Goal: Task Accomplishment & Management: Manage account settings

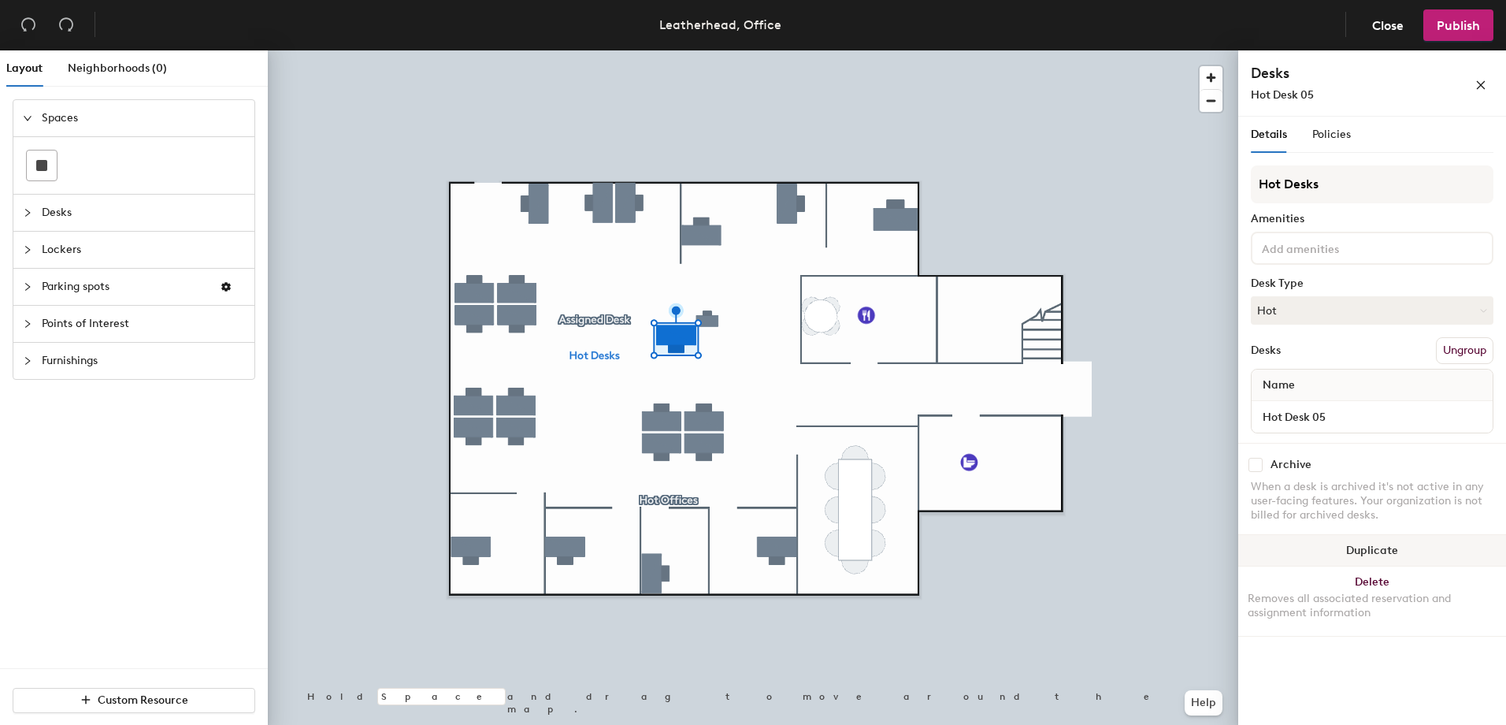
click at [707, 50] on div at bounding box center [753, 50] width 970 height 0
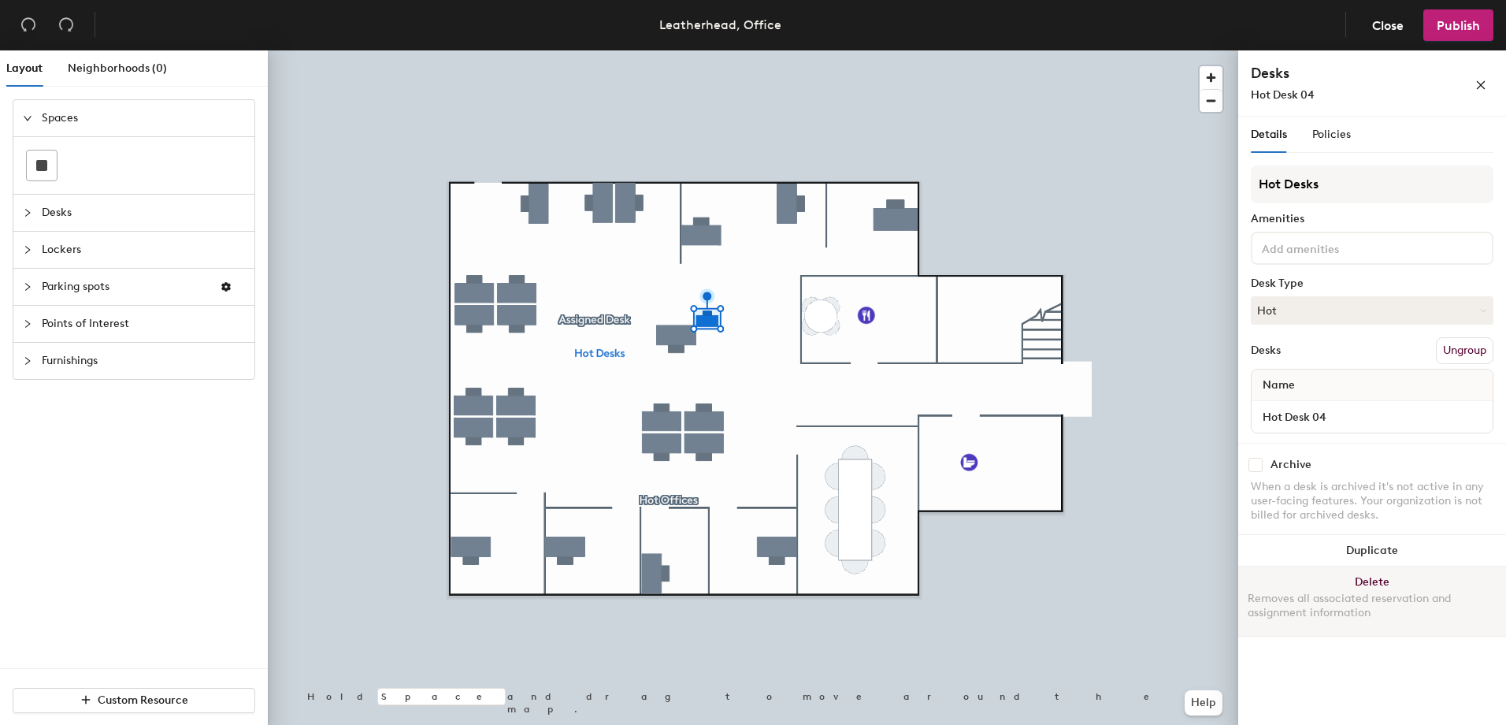
click at [1376, 581] on button "Delete Removes all associated reservation and assignment information" at bounding box center [1372, 600] width 268 height 69
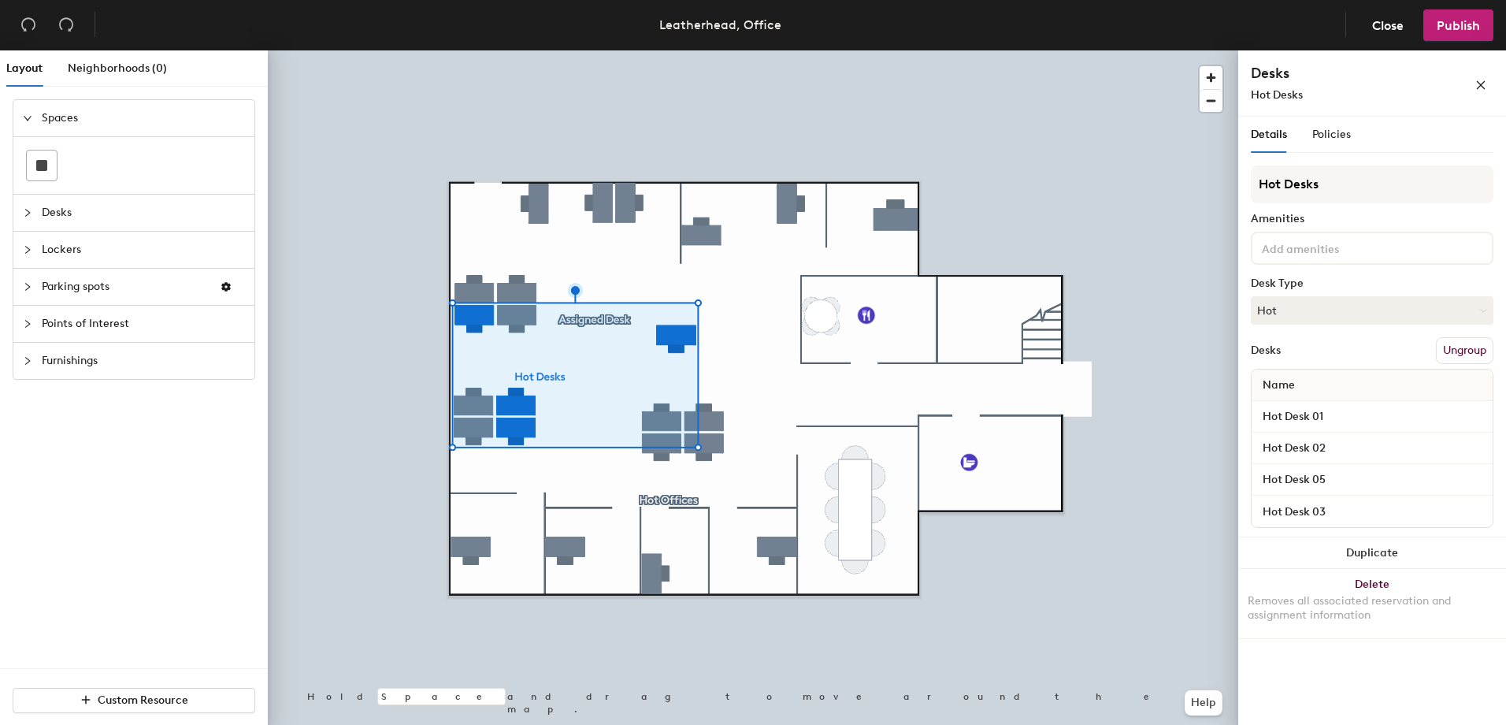
click at [724, 50] on div at bounding box center [753, 50] width 970 height 0
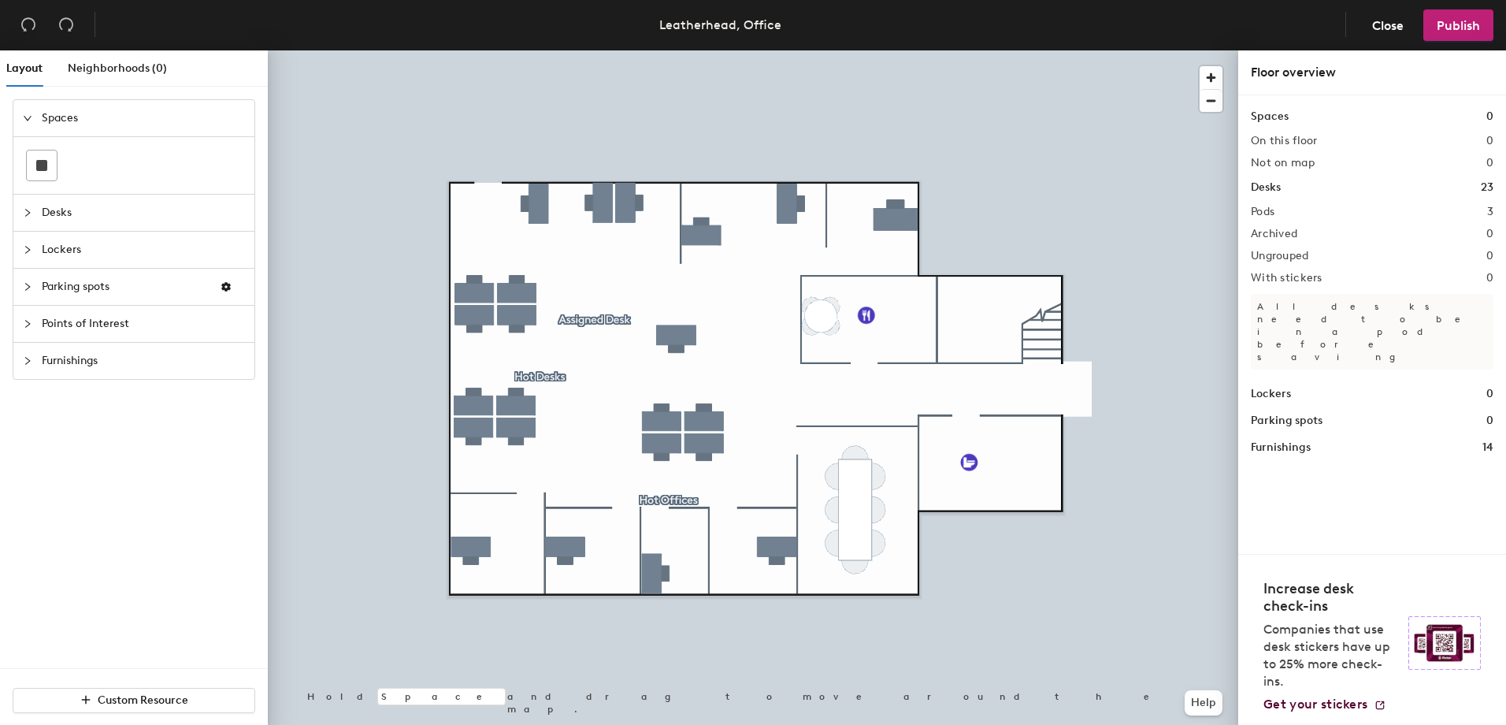
click at [665, 50] on div at bounding box center [753, 50] width 970 height 0
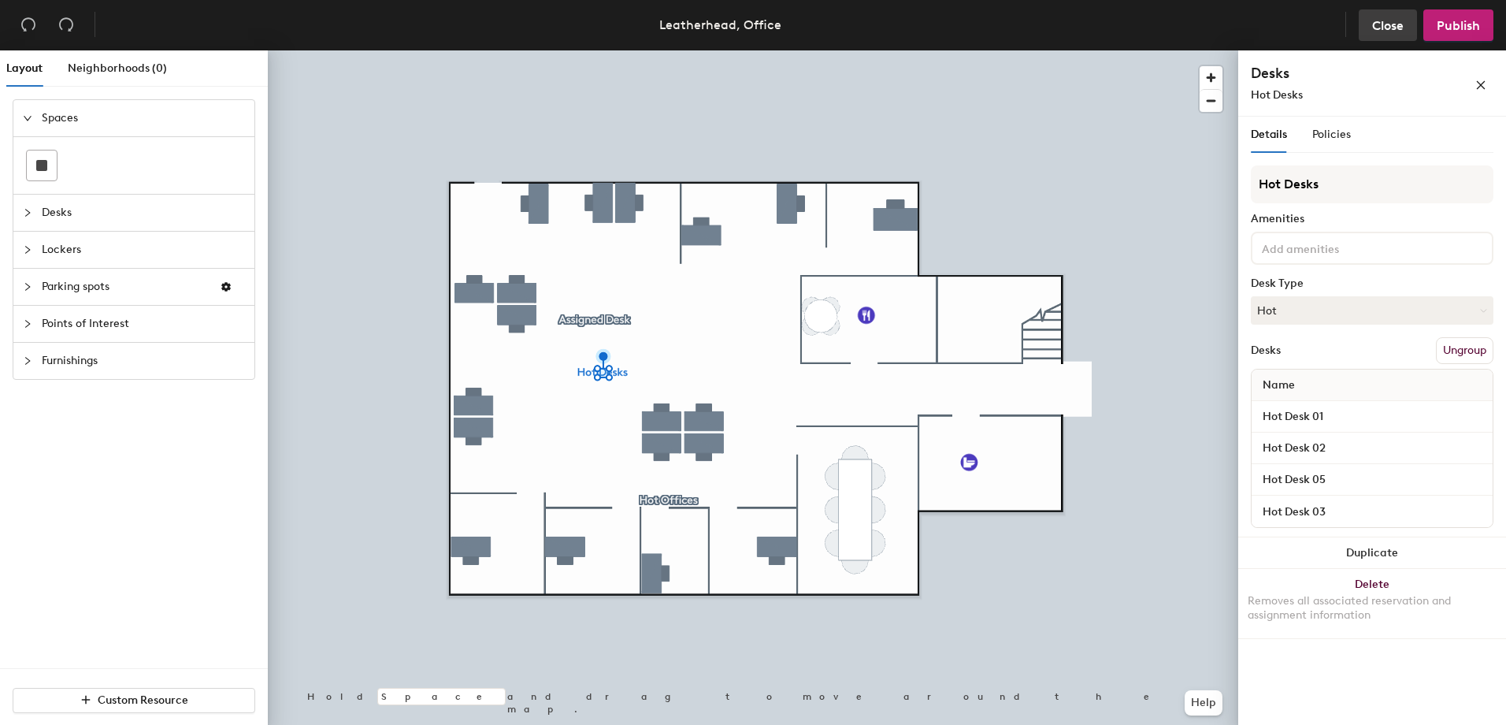
click at [1397, 24] on span "Close" at bounding box center [1388, 25] width 32 height 15
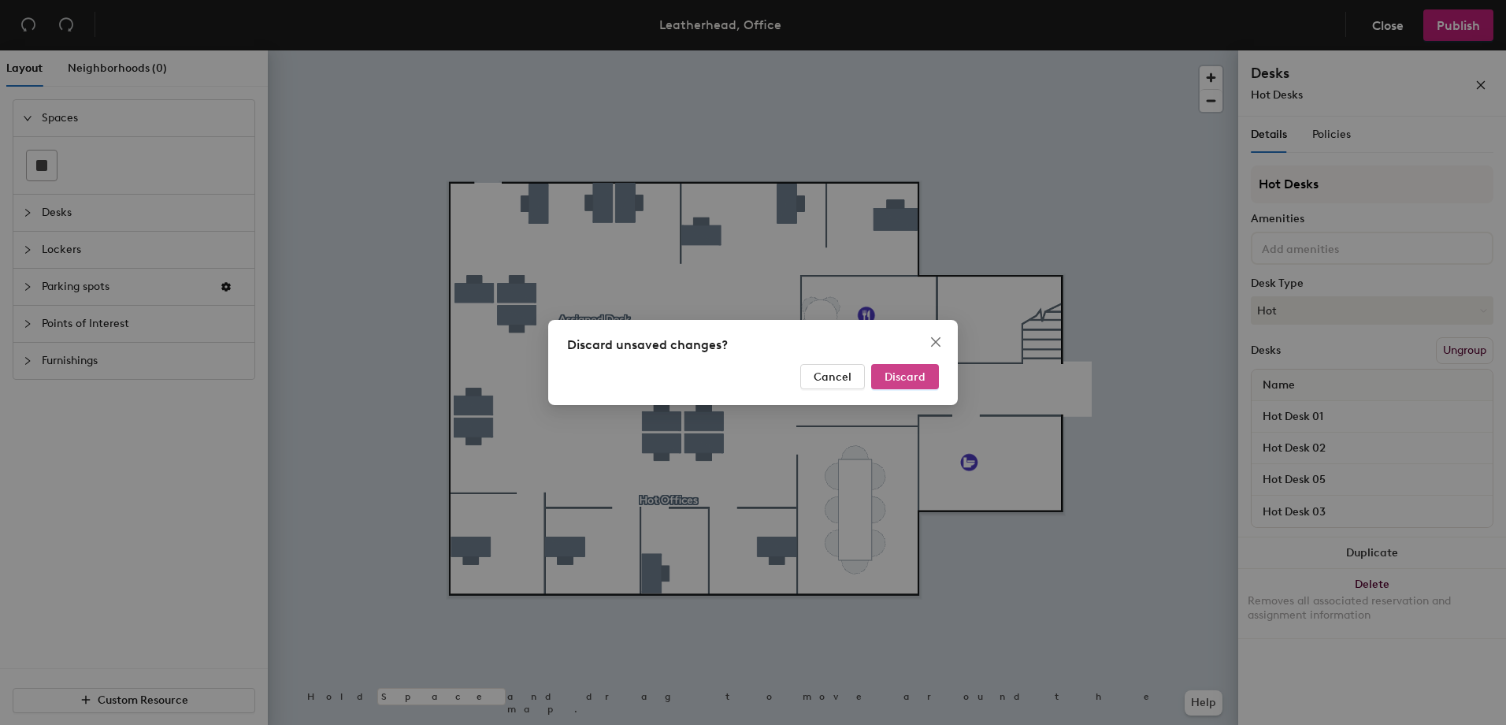
click at [892, 377] on span "Discard" at bounding box center [905, 376] width 41 height 13
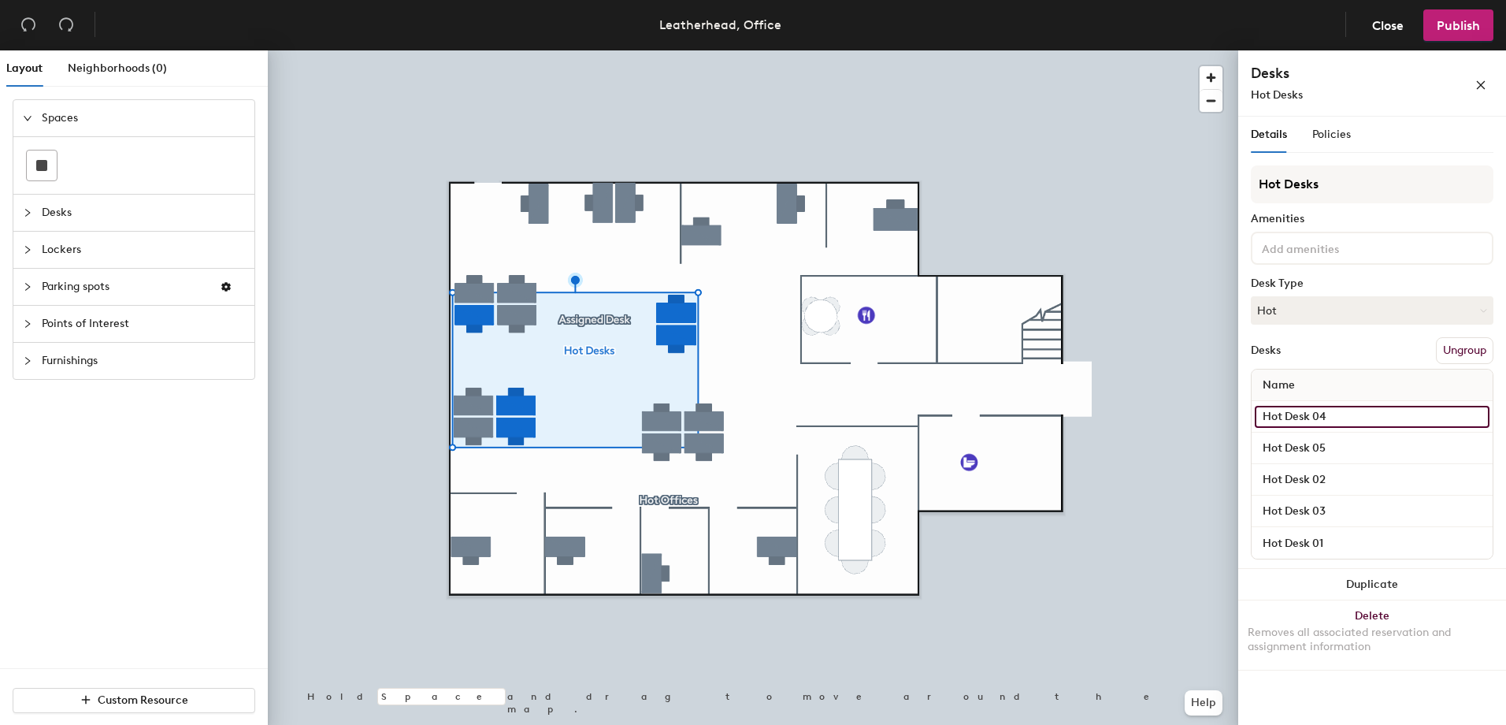
click at [1318, 416] on input "Hot Desk 04" at bounding box center [1372, 417] width 235 height 22
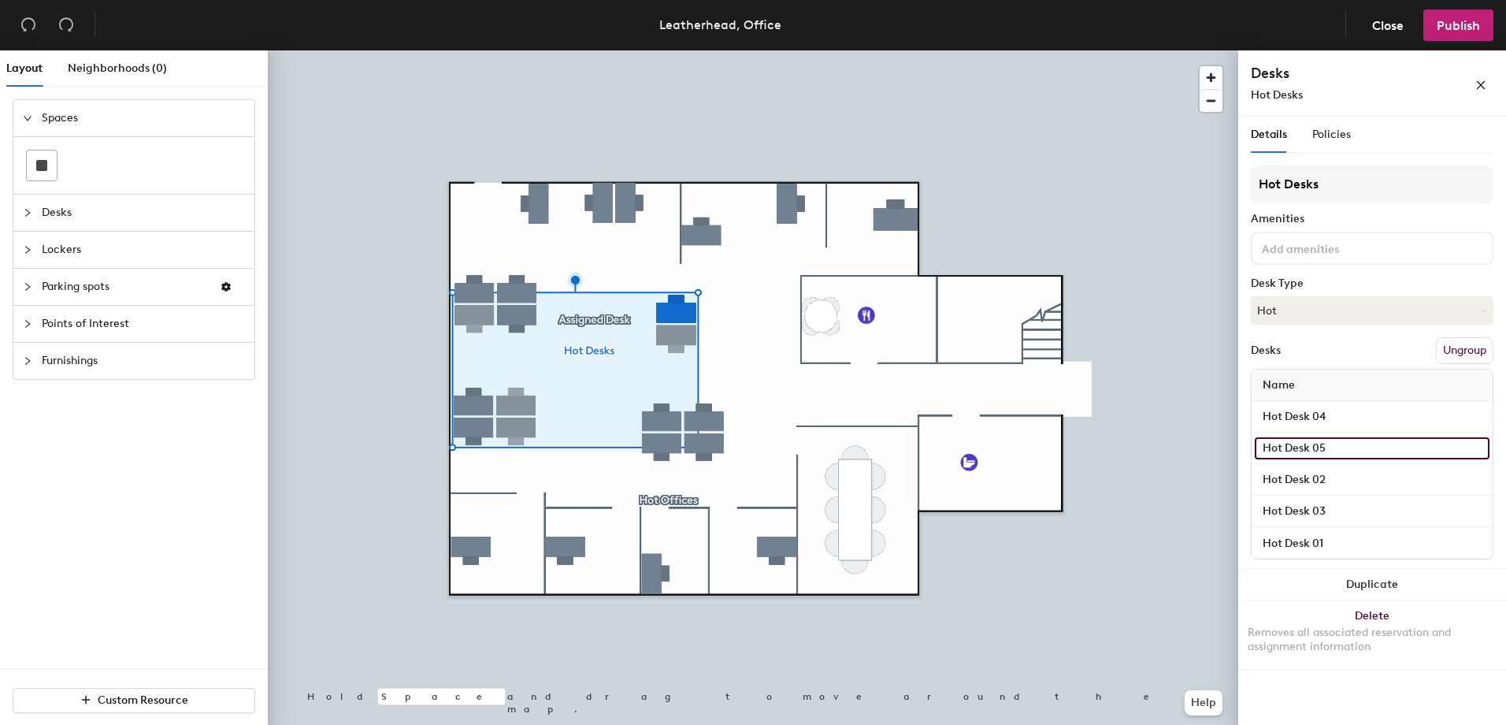
click at [1309, 447] on input "Hot Desk 05" at bounding box center [1372, 448] width 235 height 22
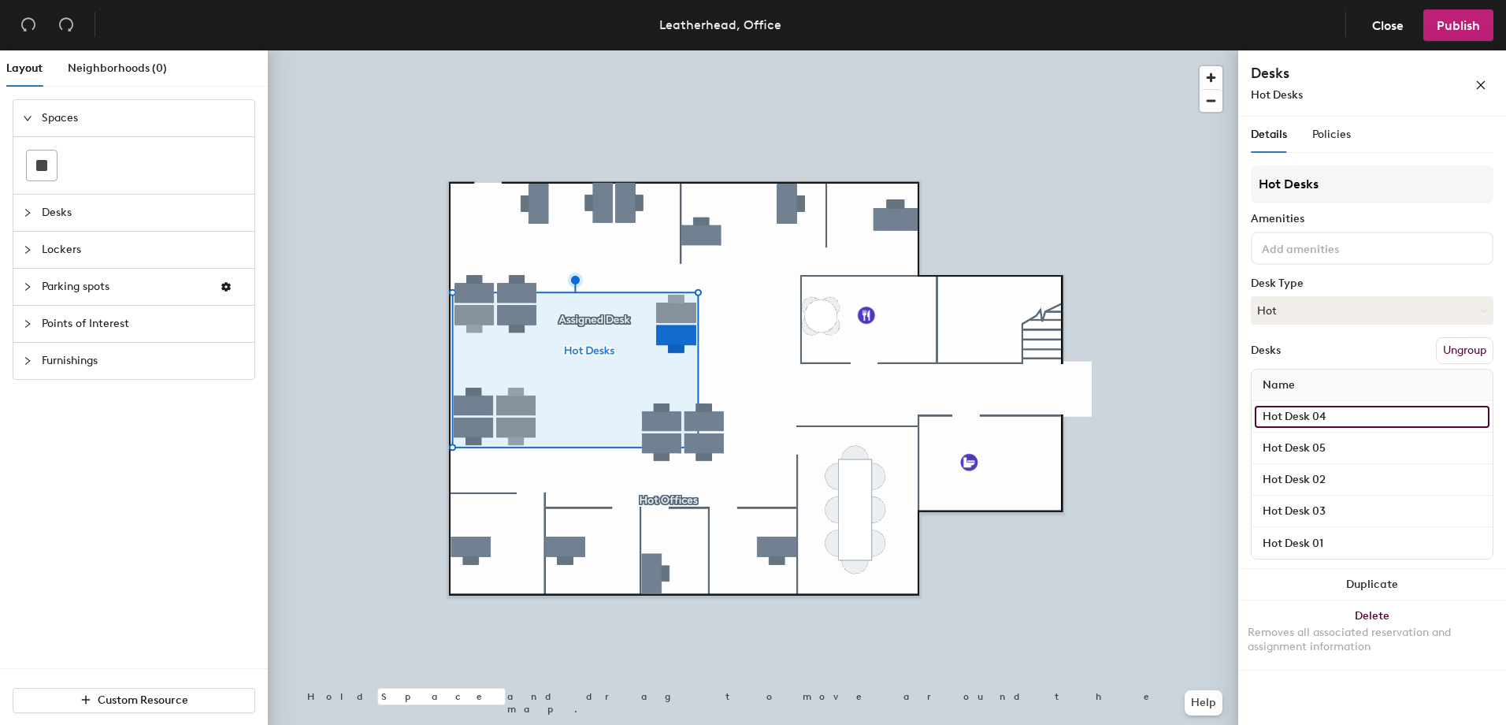
click at [1304, 416] on input "Hot Desk 04" at bounding box center [1372, 417] width 235 height 22
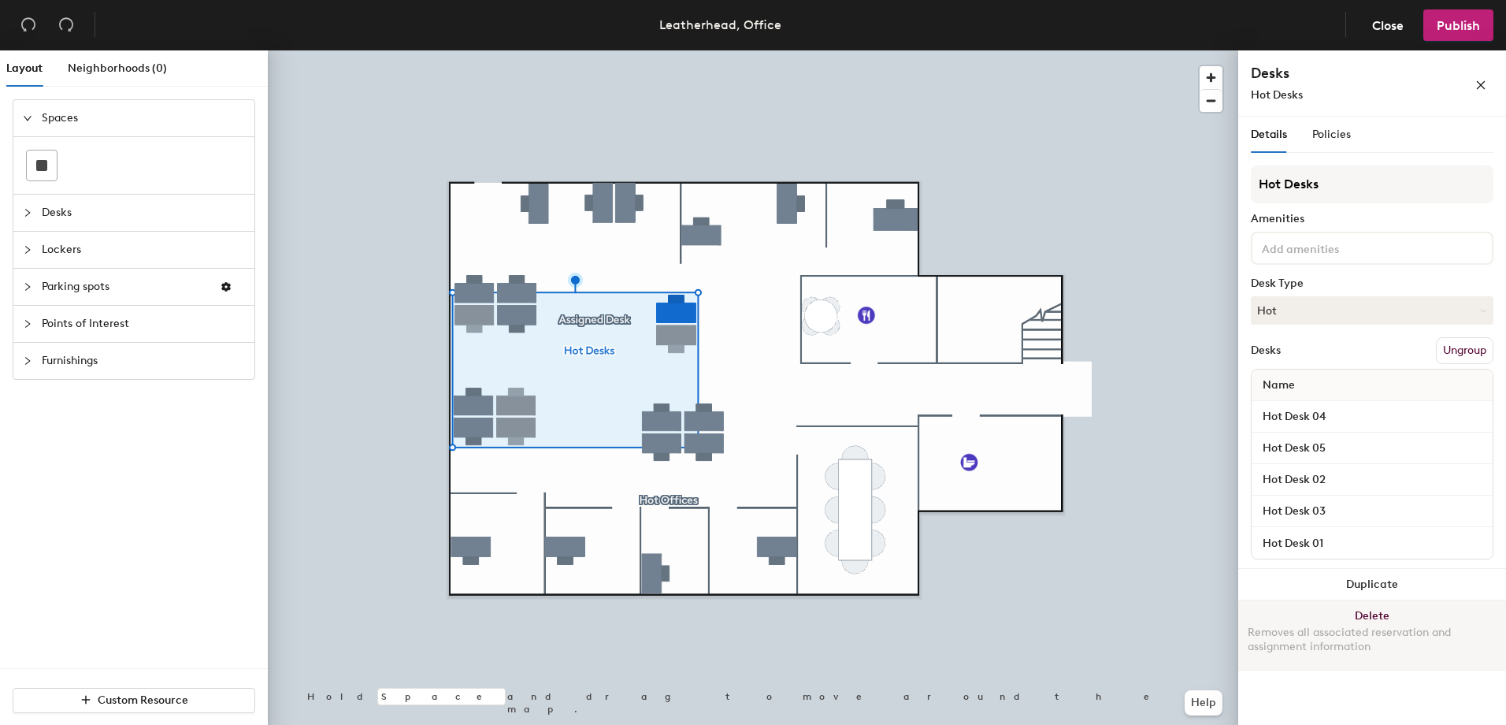
click at [1330, 611] on button "Delete Removes all associated reservation and assignment information" at bounding box center [1372, 634] width 268 height 69
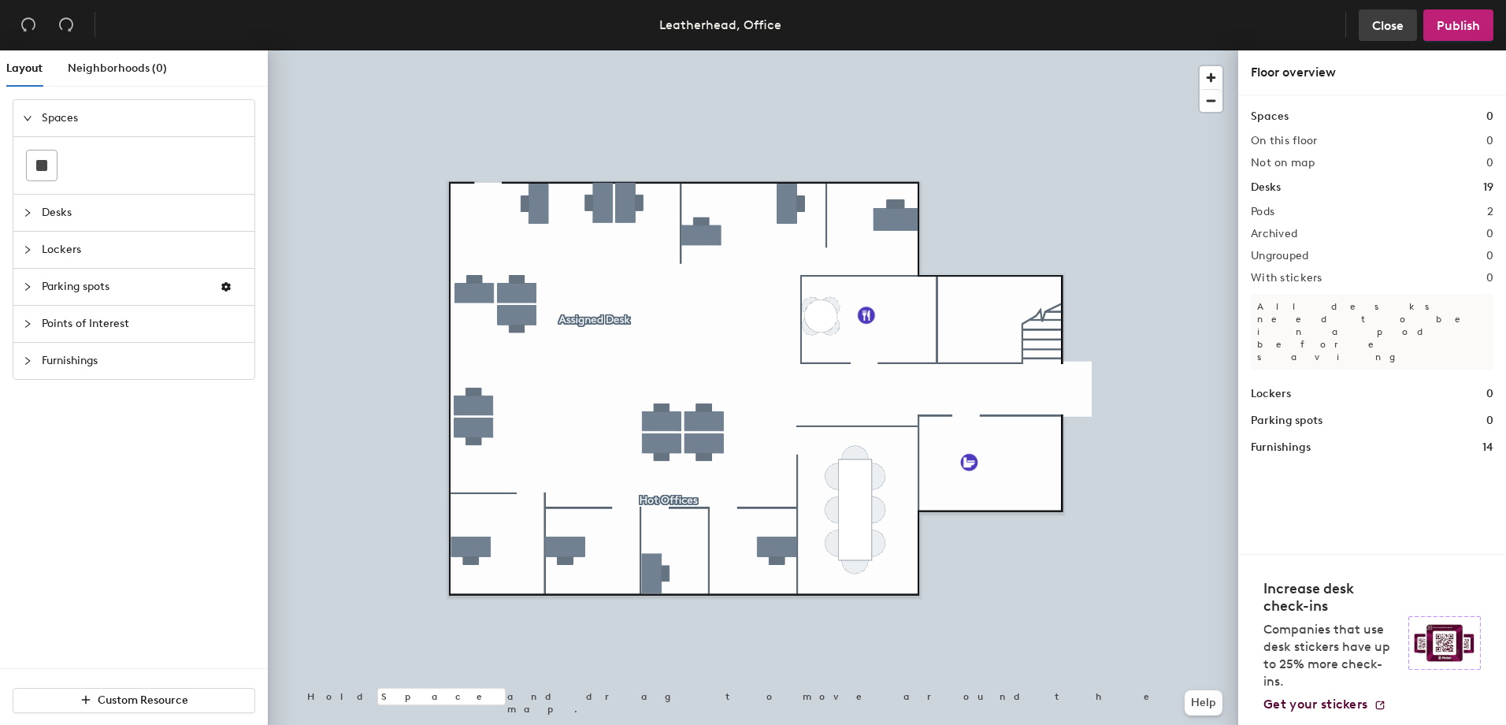
click at [1383, 26] on span "Close" at bounding box center [1388, 25] width 32 height 15
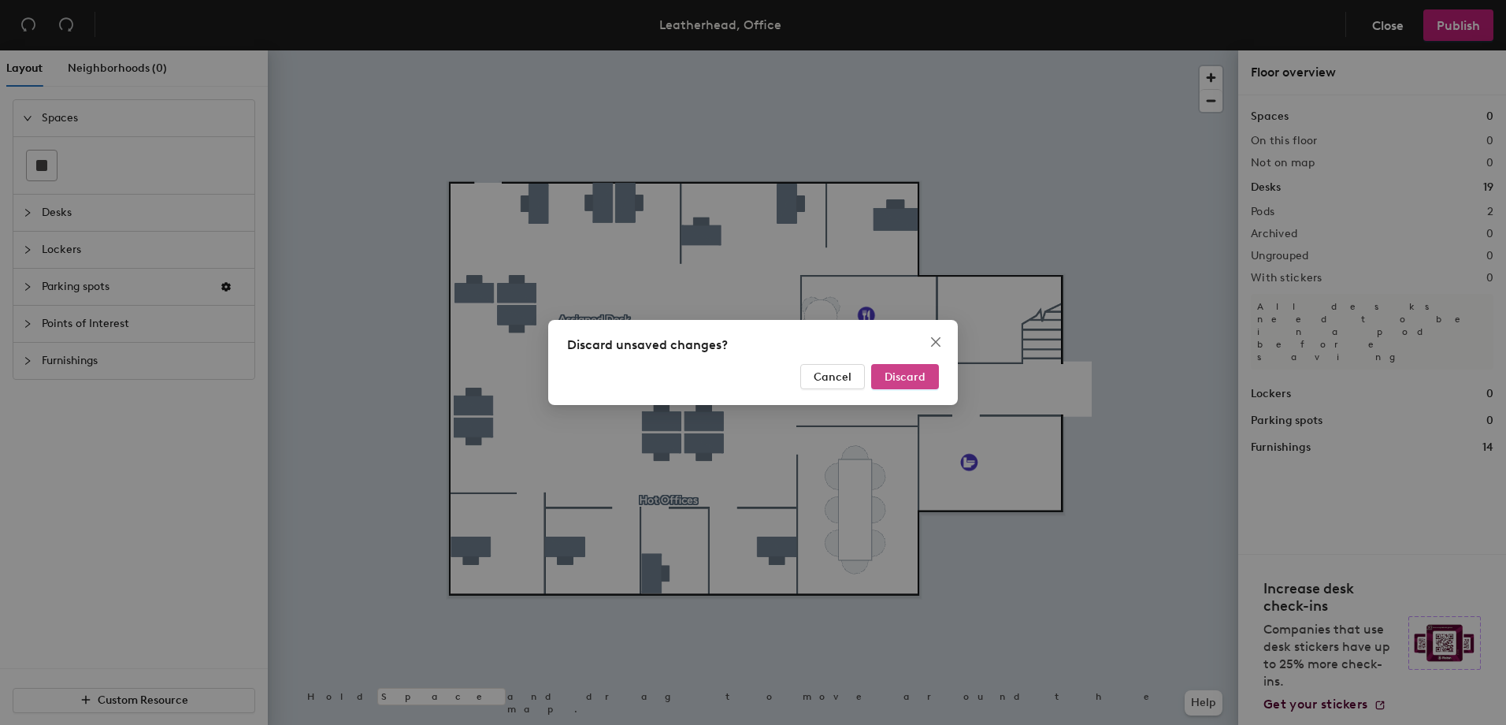
click at [905, 386] on button "Discard" at bounding box center [905, 376] width 68 height 25
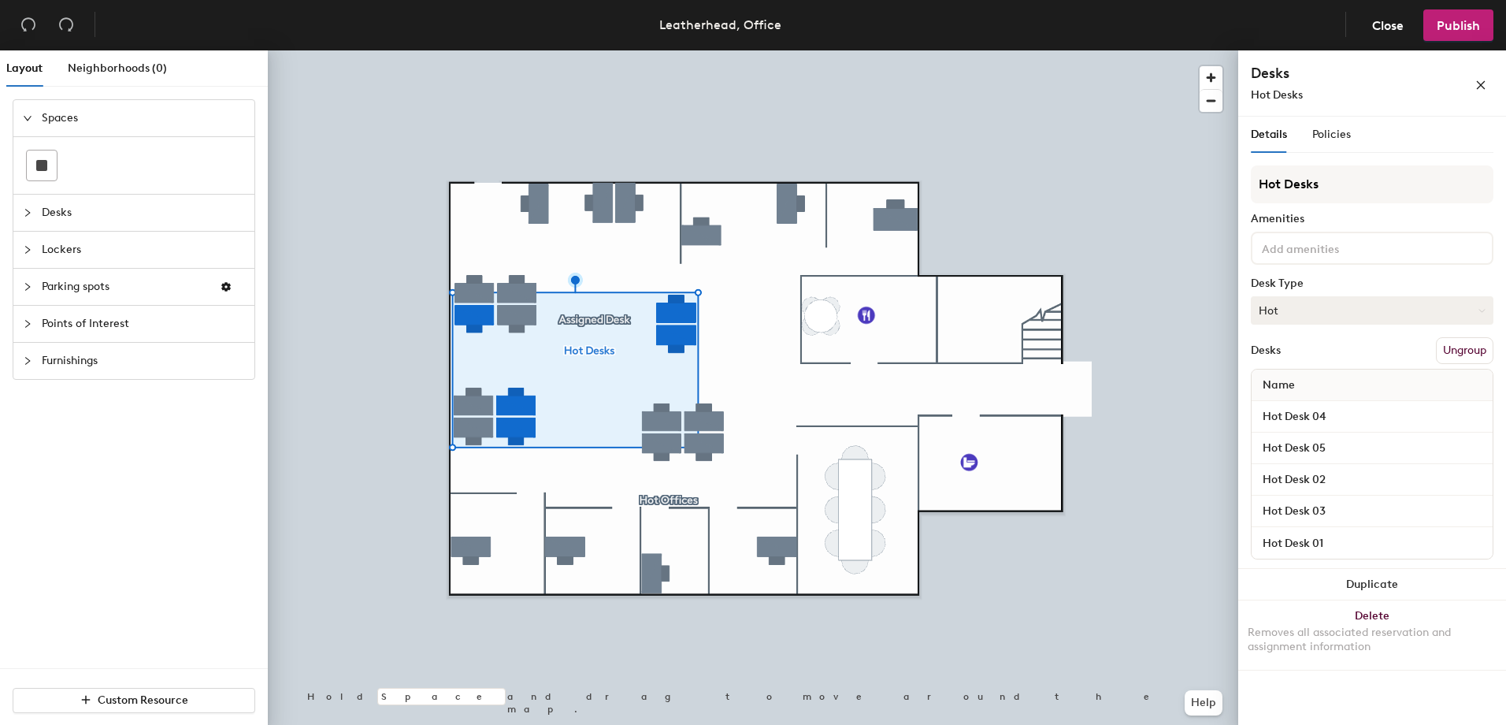
click at [1484, 310] on icon at bounding box center [1482, 310] width 6 height 2
click at [1282, 390] on div "Hot" at bounding box center [1331, 383] width 158 height 24
click at [1452, 350] on button "Ungroup" at bounding box center [1465, 350] width 58 height 27
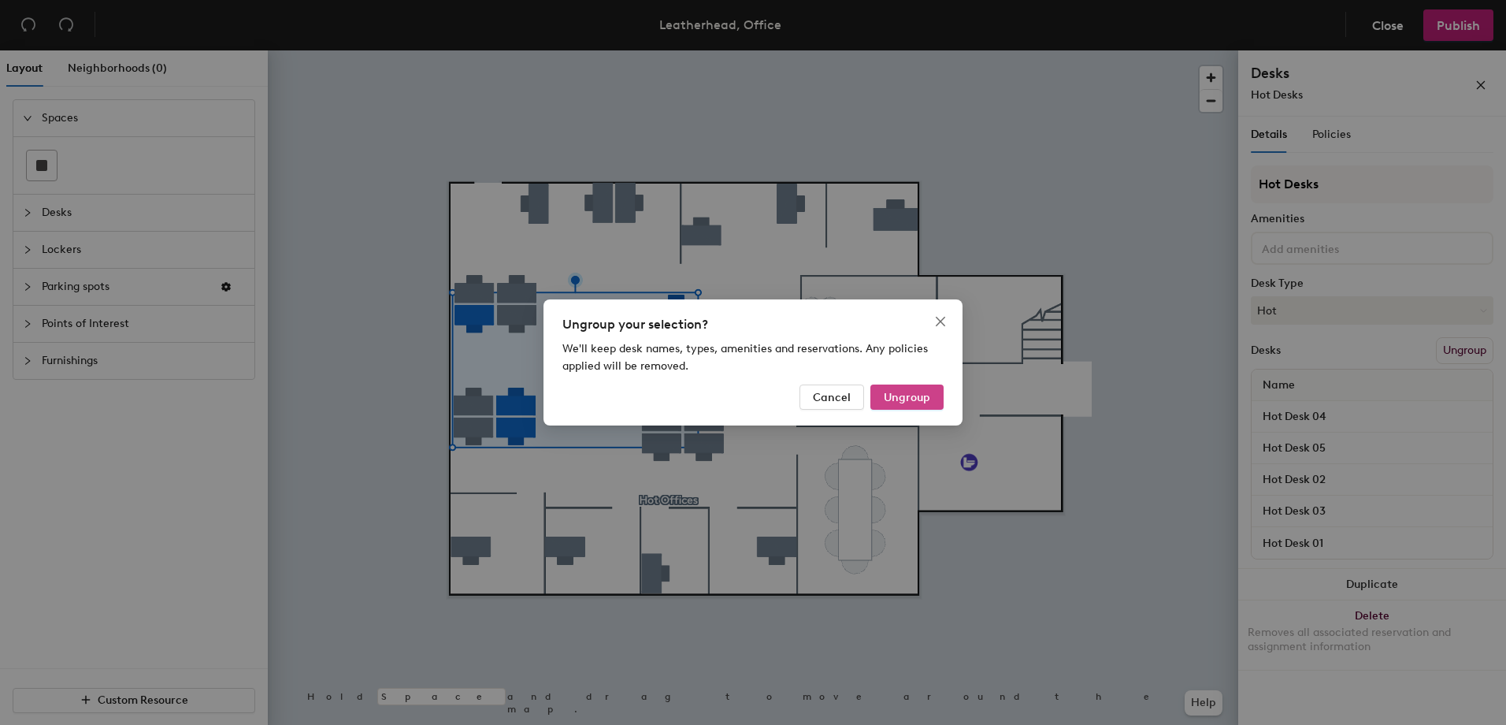
click at [921, 399] on span "Ungroup" at bounding box center [907, 397] width 46 height 13
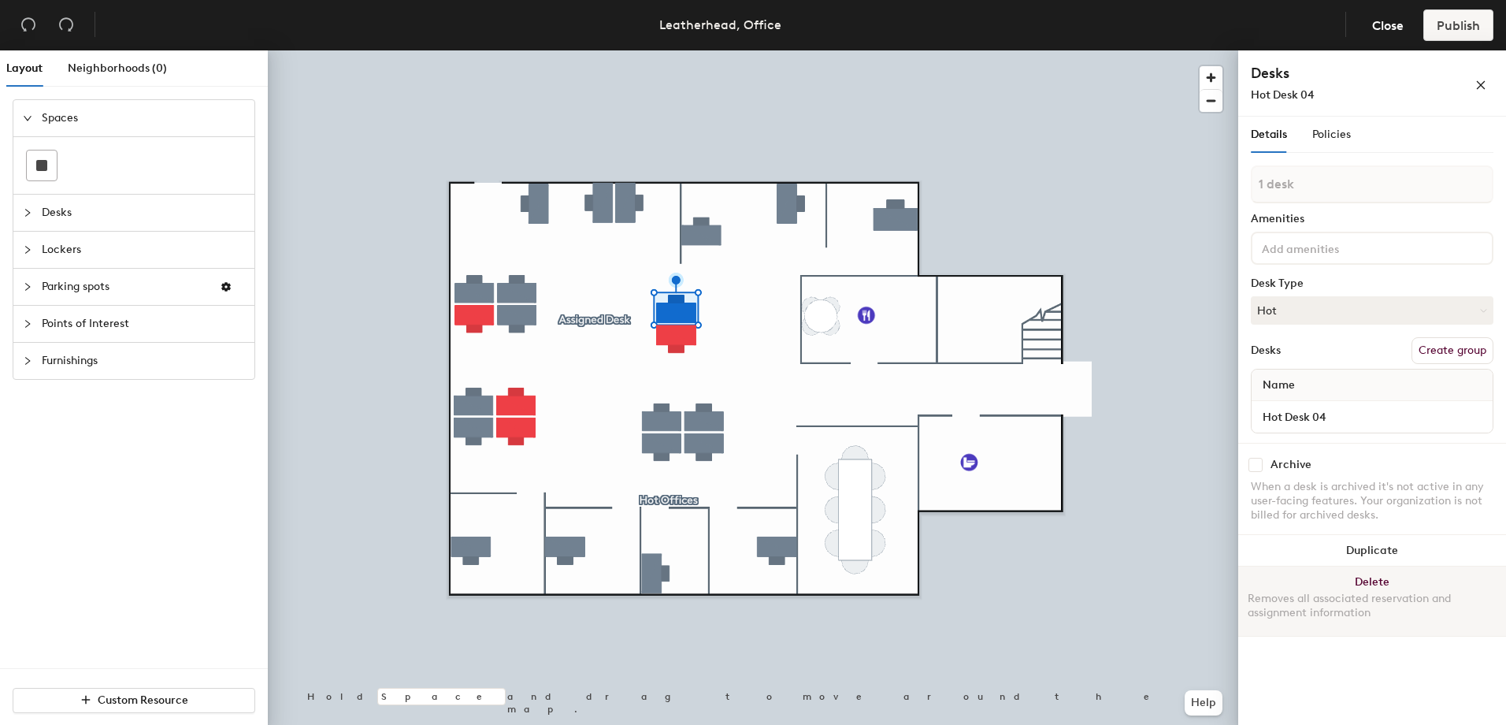
click at [1345, 577] on button "Delete Removes all associated reservation and assignment information" at bounding box center [1372, 600] width 268 height 69
click at [1356, 581] on button "Delete Removes all associated reservation and assignment information" at bounding box center [1372, 600] width 268 height 69
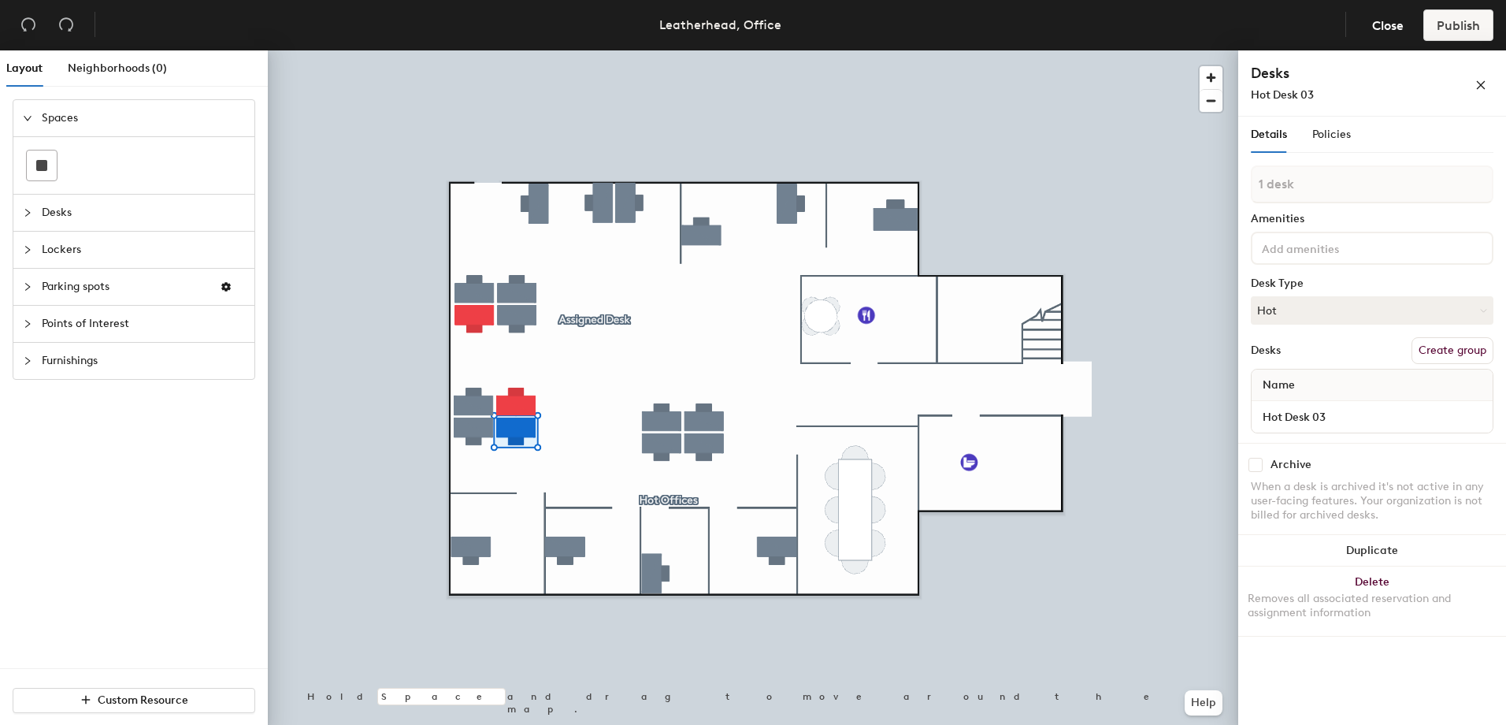
click at [1456, 347] on button "Create group" at bounding box center [1453, 350] width 82 height 27
click at [1389, 30] on span "Close" at bounding box center [1388, 25] width 32 height 15
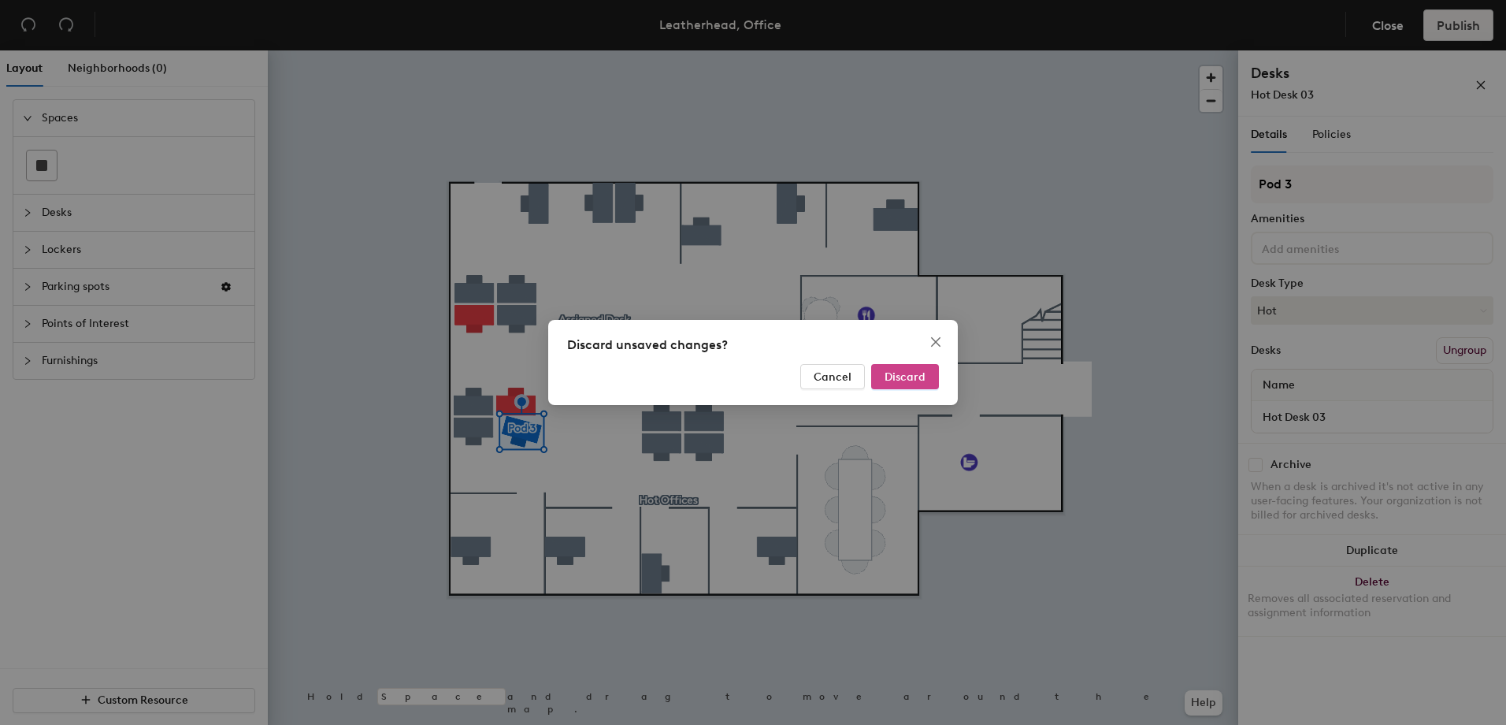
click at [918, 377] on span "Discard" at bounding box center [905, 376] width 41 height 13
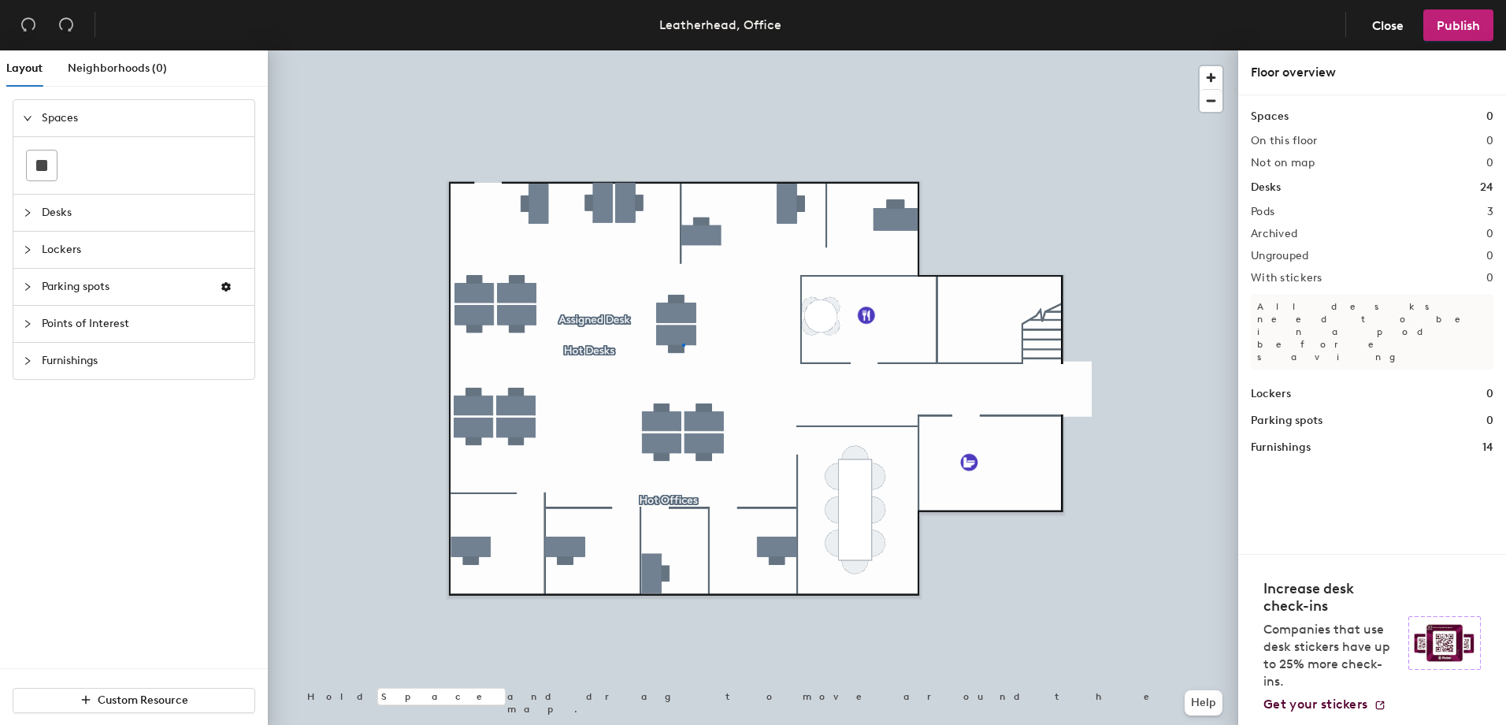
click at [682, 50] on div at bounding box center [753, 50] width 970 height 0
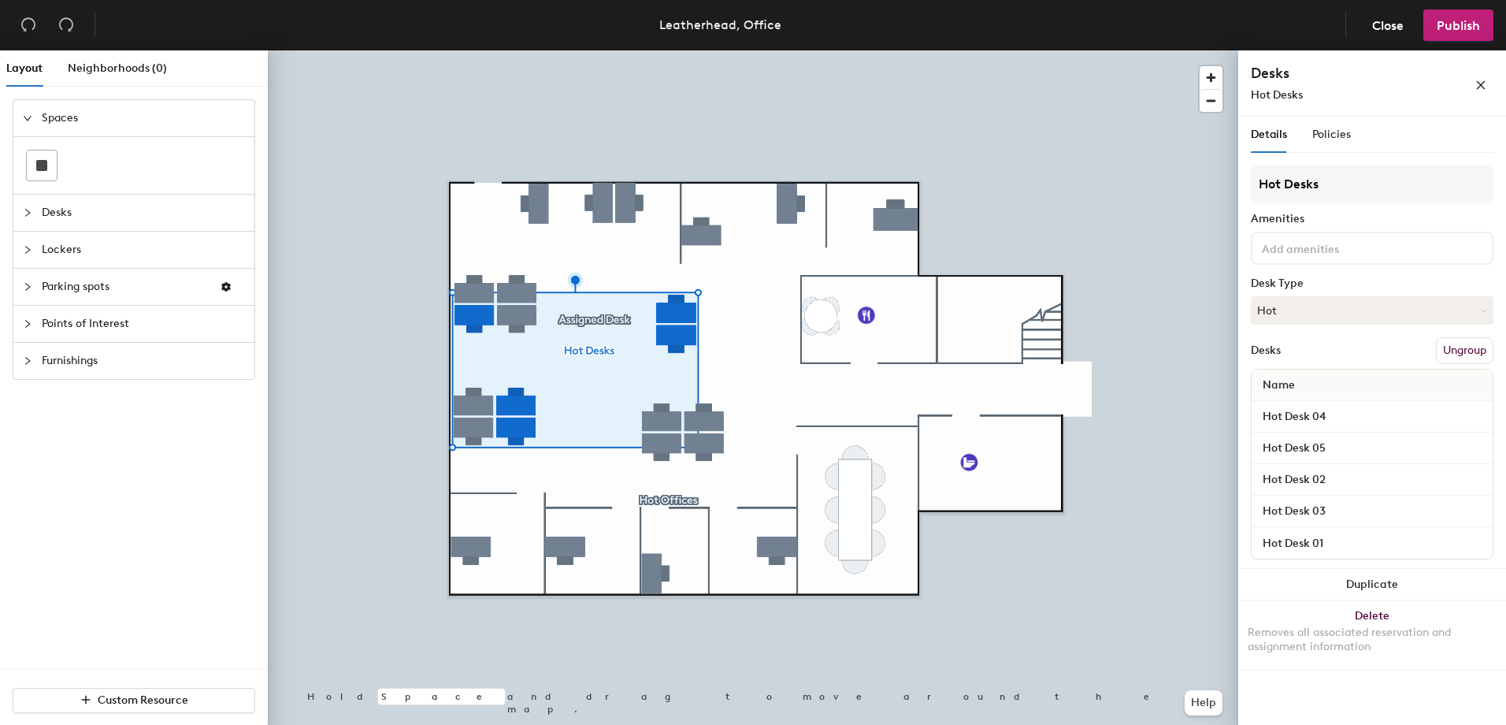
click at [1477, 351] on button "Ungroup" at bounding box center [1465, 350] width 58 height 27
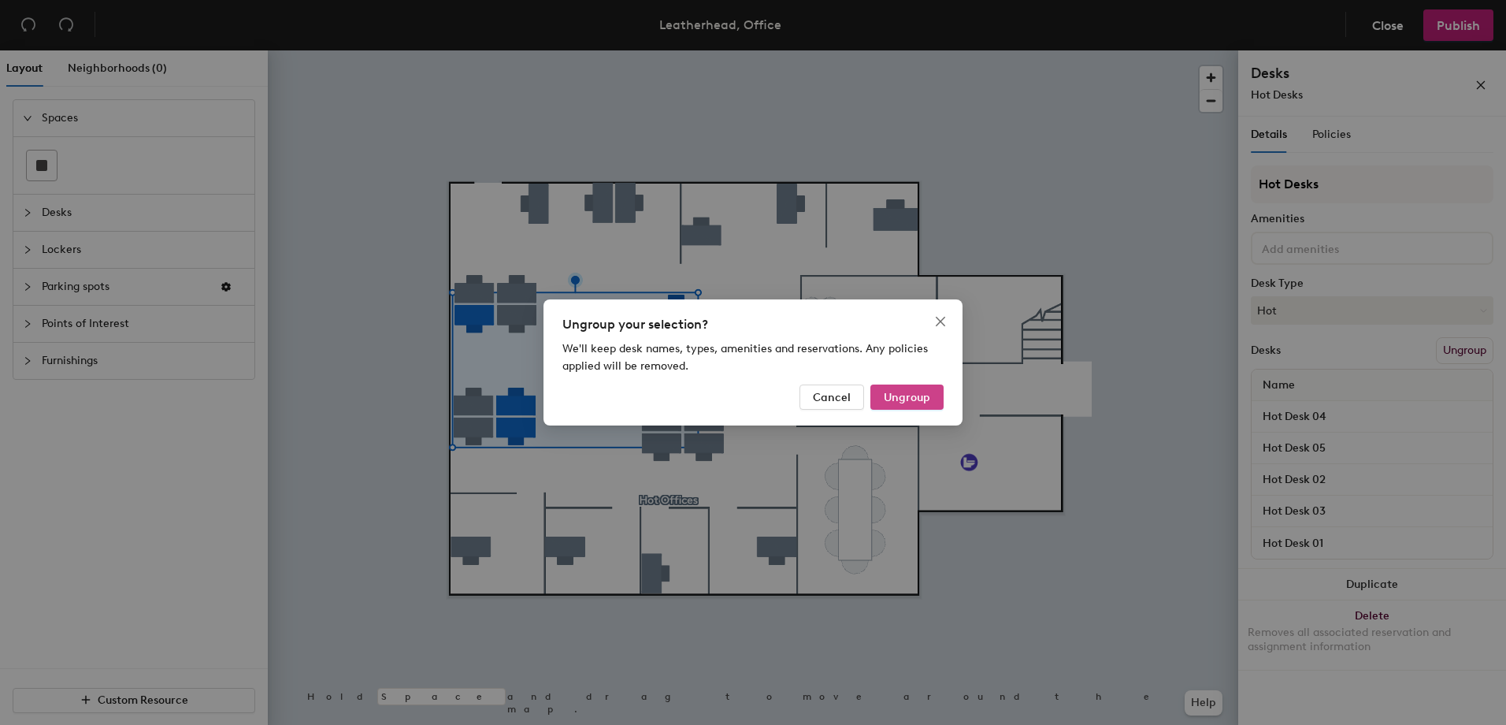
click at [926, 398] on span "Ungroup" at bounding box center [907, 397] width 46 height 13
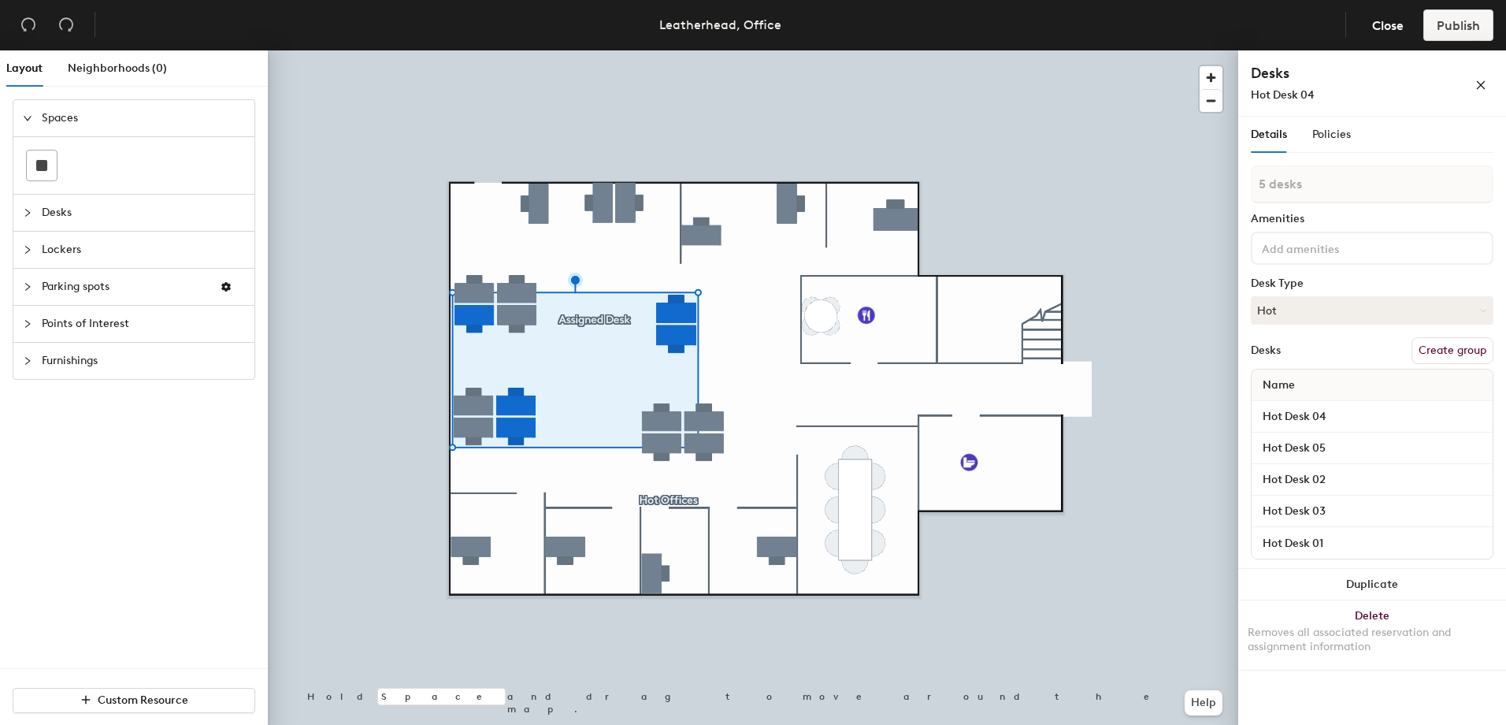
type input "1 desk"
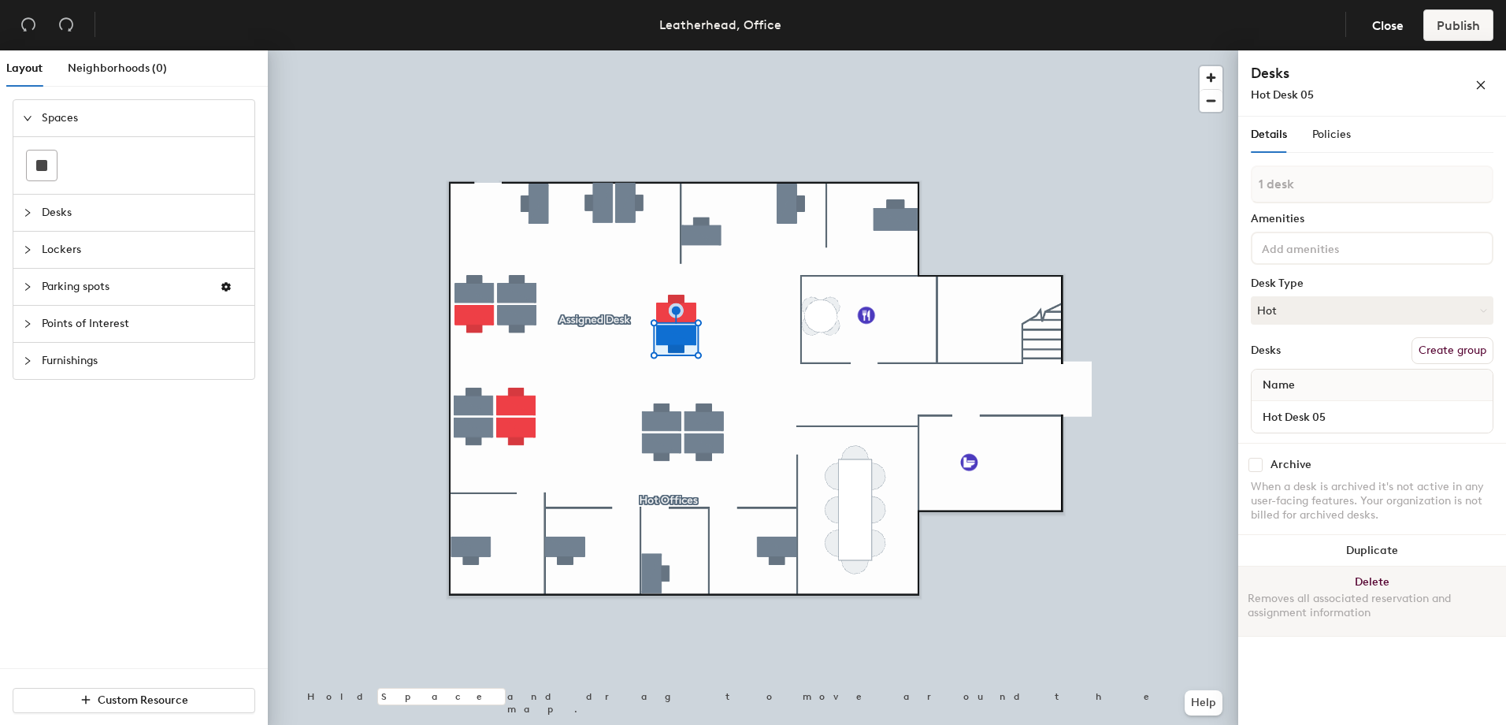
click at [1343, 584] on button "Delete Removes all associated reservation and assignment information" at bounding box center [1372, 600] width 268 height 69
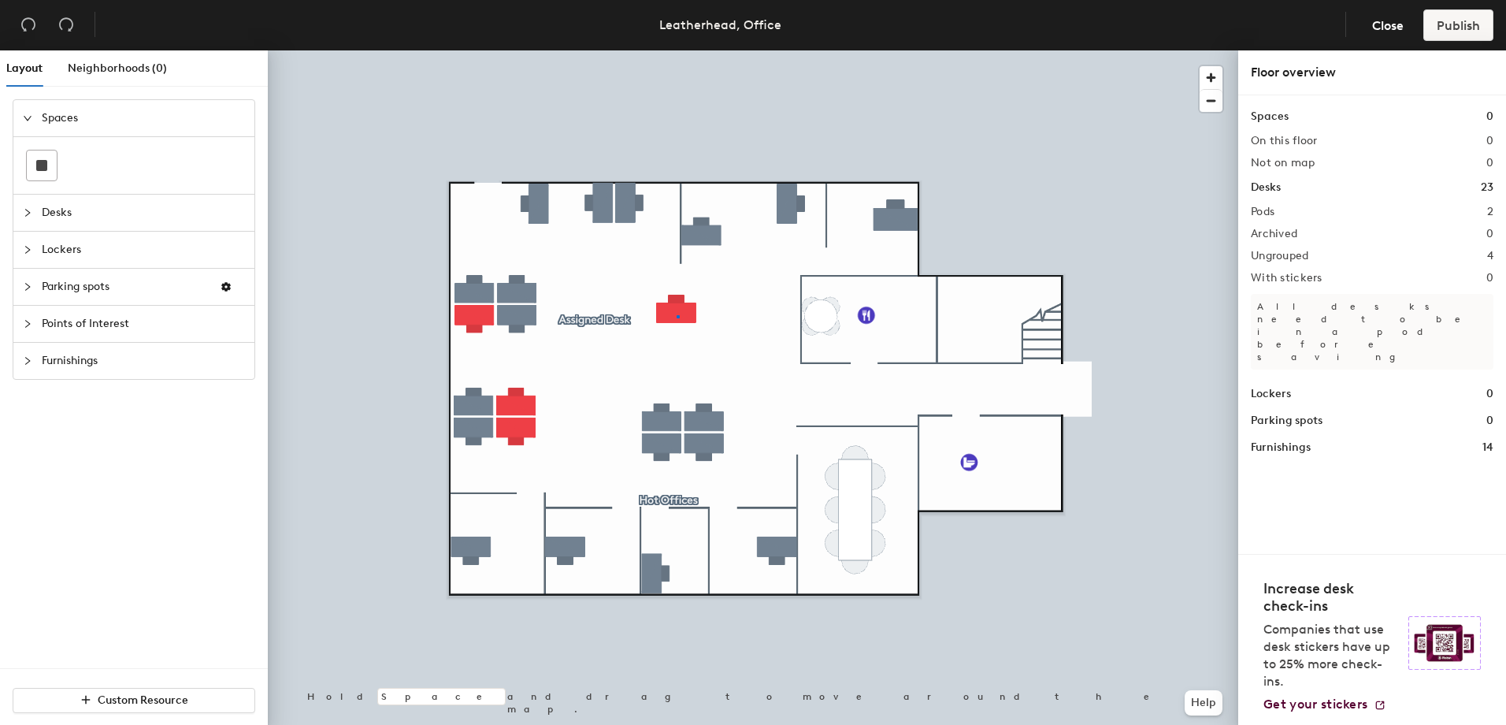
click at [677, 50] on div at bounding box center [753, 50] width 970 height 0
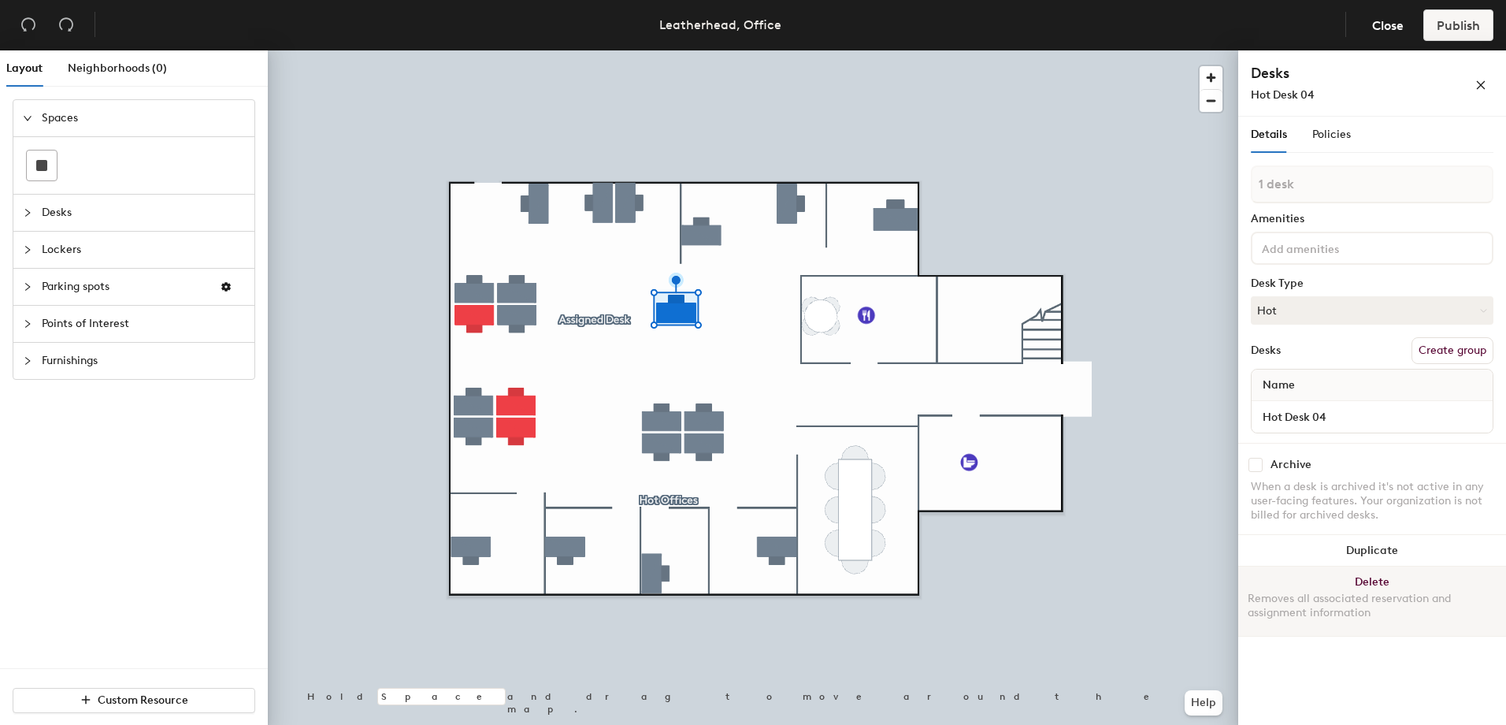
click at [1308, 585] on button "Delete Removes all associated reservation and assignment information" at bounding box center [1372, 600] width 268 height 69
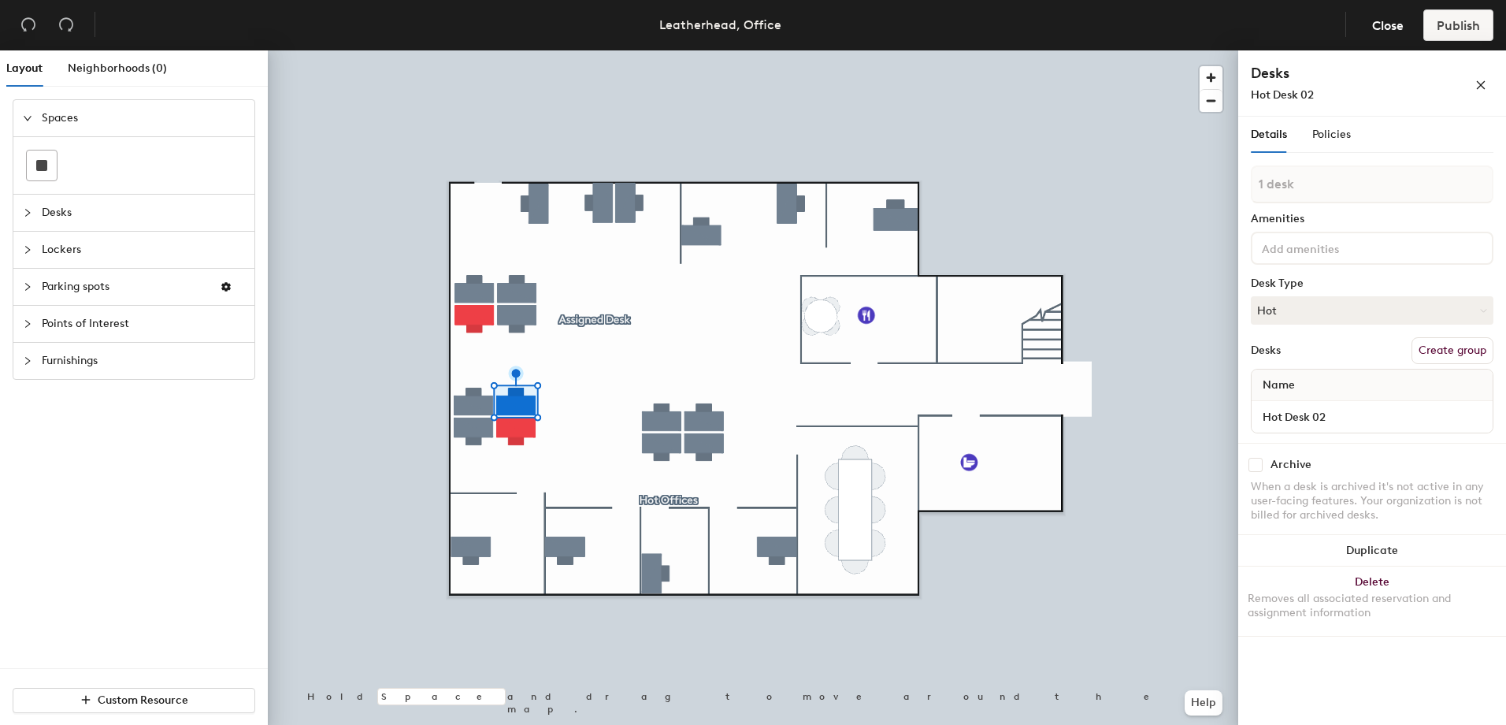
click at [1434, 350] on button "Create group" at bounding box center [1453, 350] width 82 height 27
click at [521, 50] on div at bounding box center [753, 50] width 970 height 0
click at [469, 50] on div at bounding box center [753, 50] width 970 height 0
click at [1325, 317] on button "Hot" at bounding box center [1372, 310] width 243 height 28
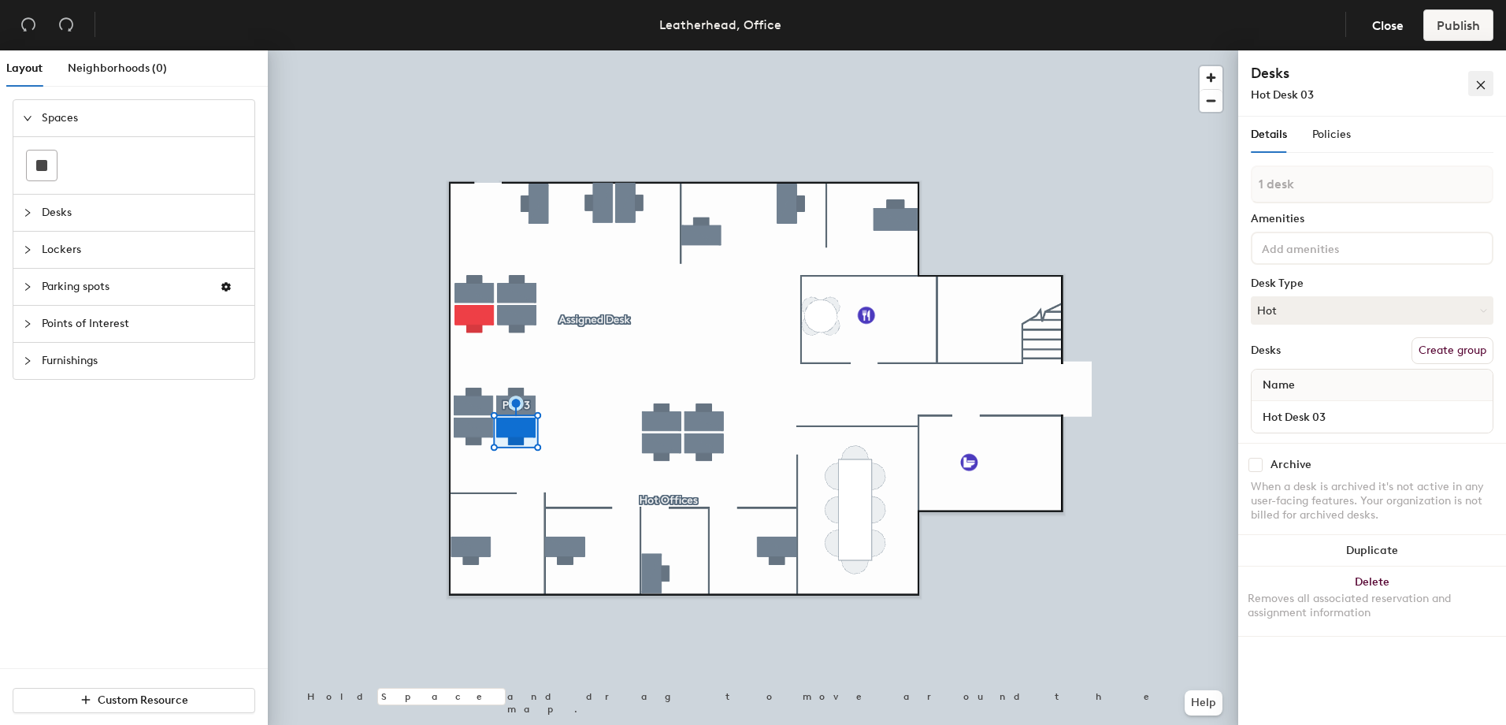
click at [1475, 84] on icon "close" at bounding box center [1480, 85] width 11 height 11
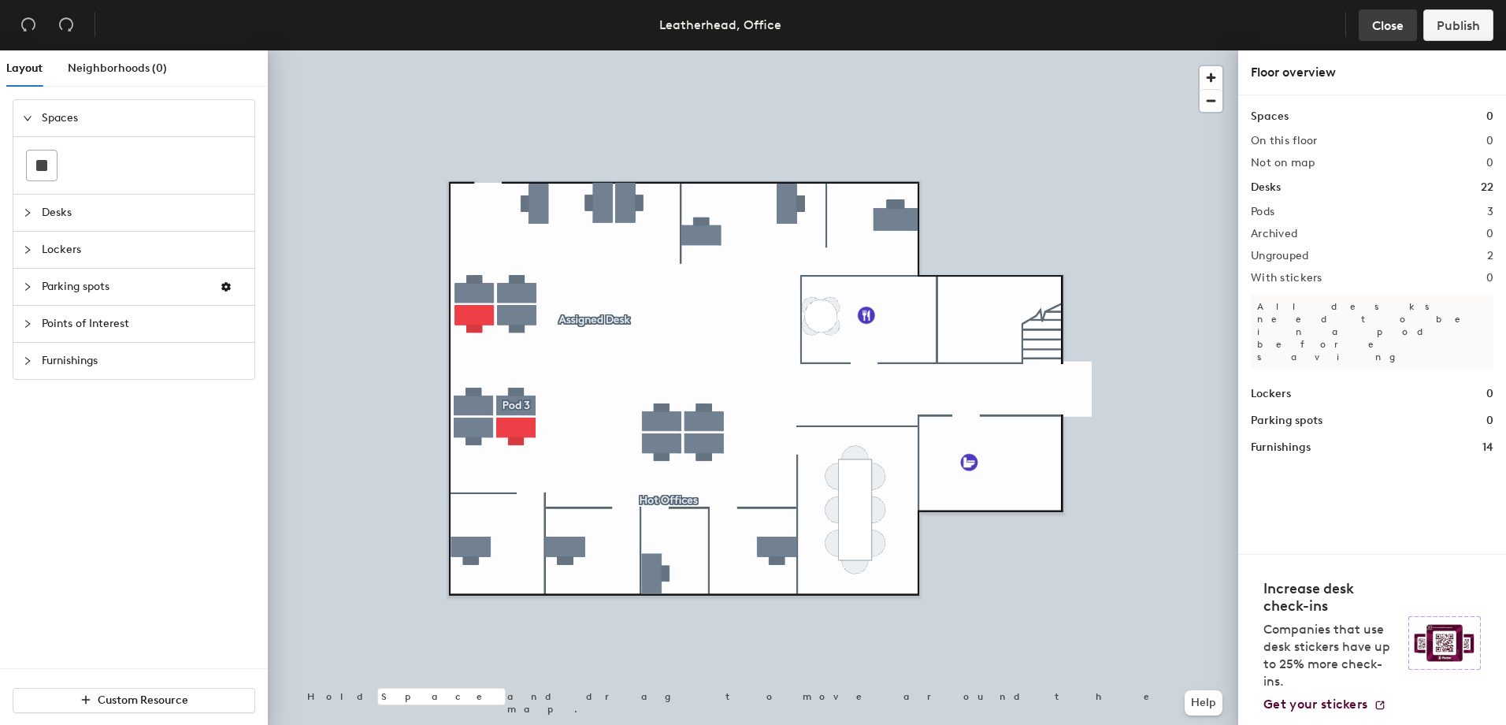
click at [1379, 18] on span "Close" at bounding box center [1388, 25] width 32 height 15
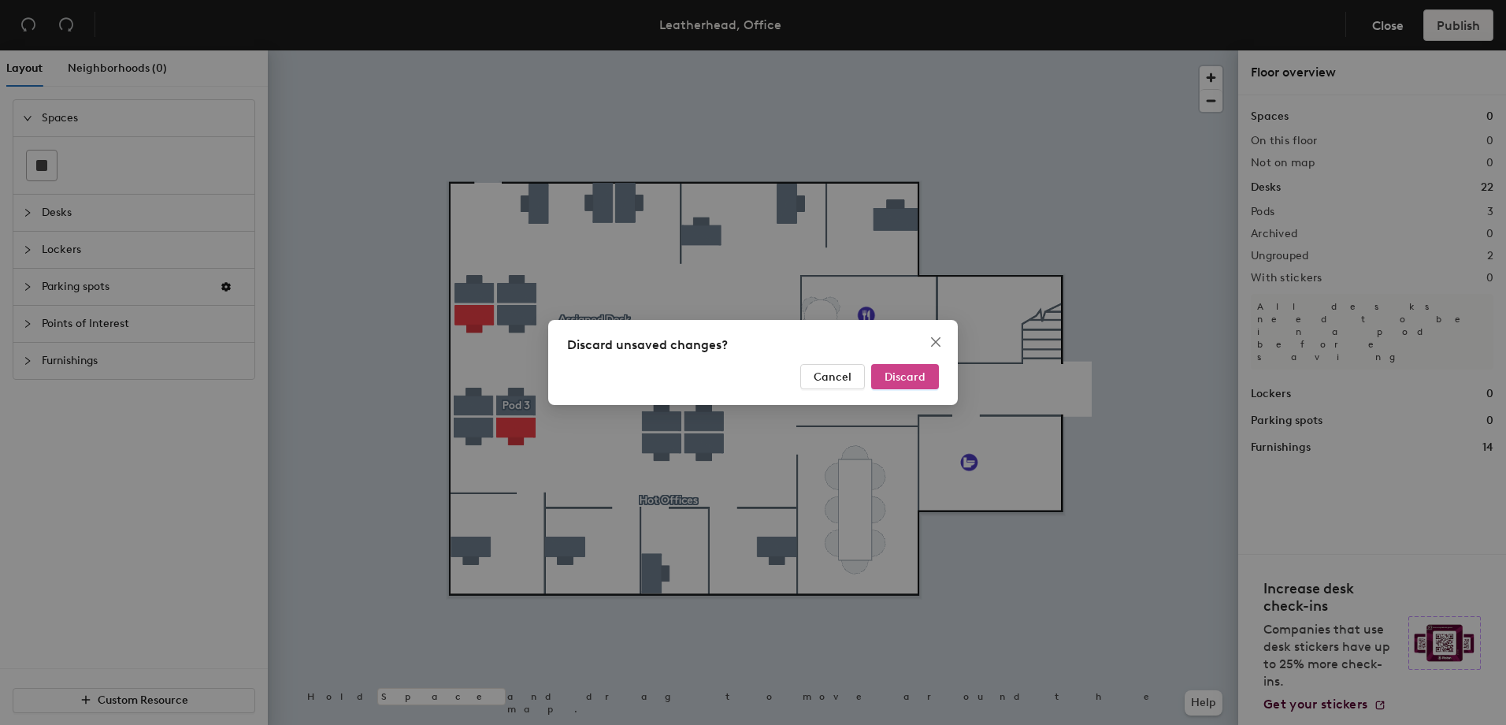
click at [901, 373] on span "Discard" at bounding box center [905, 376] width 41 height 13
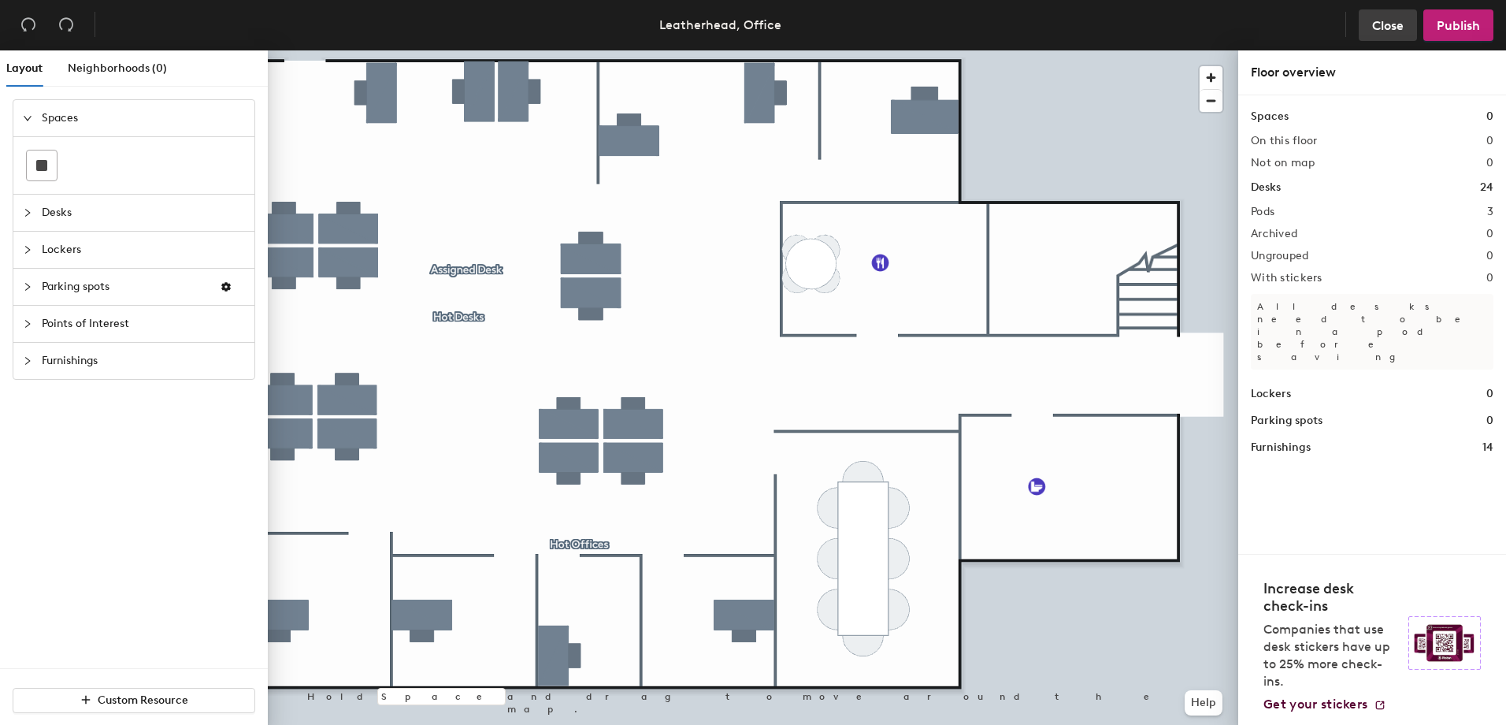
click at [1384, 24] on span "Close" at bounding box center [1388, 25] width 32 height 15
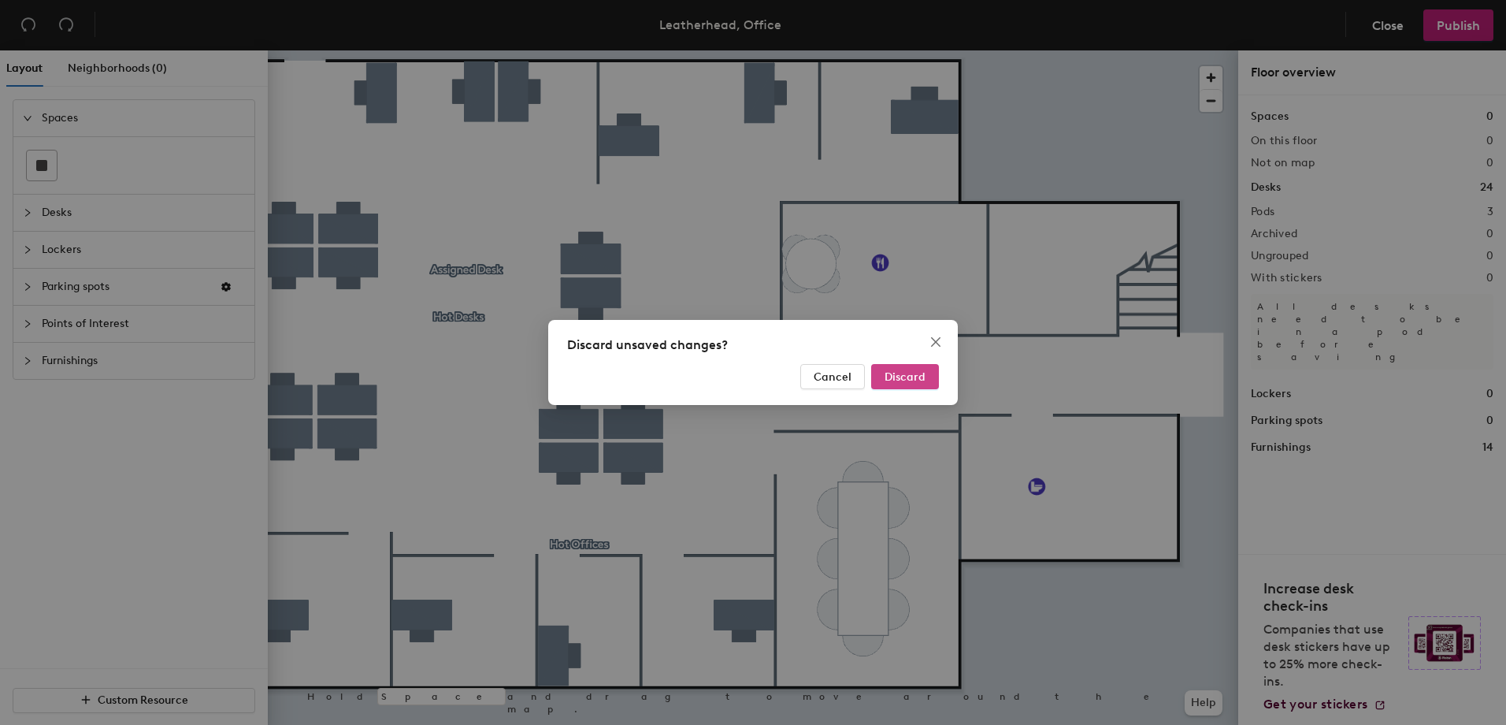
click at [914, 380] on span "Discard" at bounding box center [905, 376] width 41 height 13
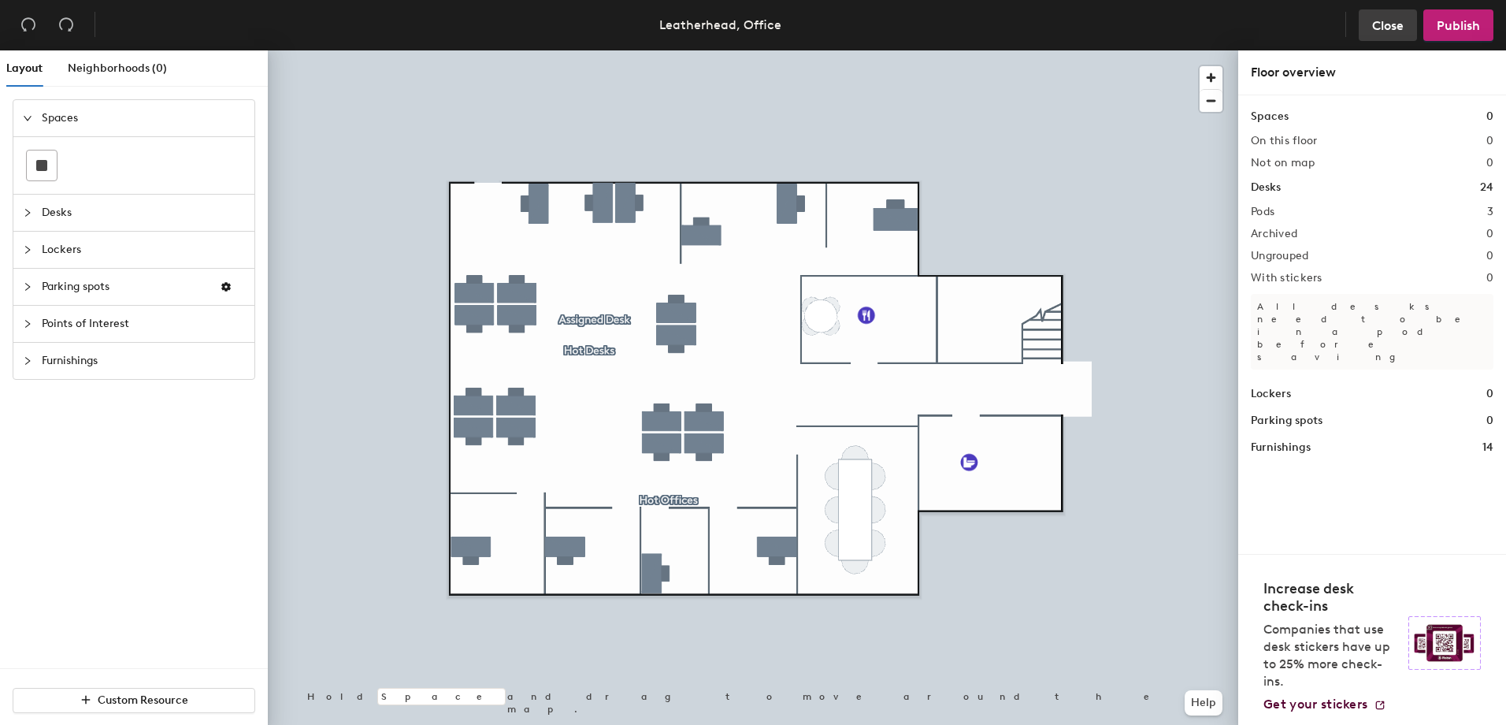
click at [1390, 29] on span "Close" at bounding box center [1388, 25] width 32 height 15
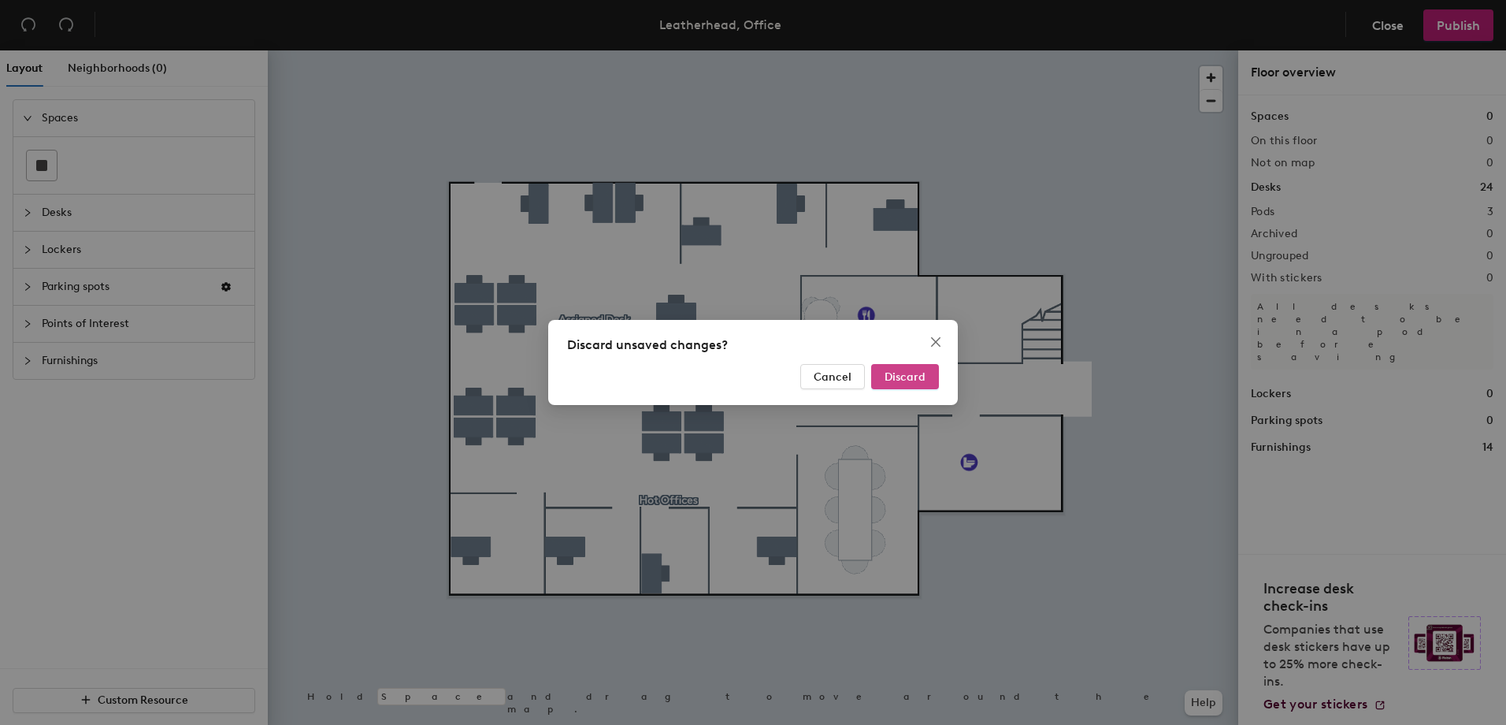
click at [918, 372] on span "Discard" at bounding box center [905, 376] width 41 height 13
